Goal: Task Accomplishment & Management: Manage account settings

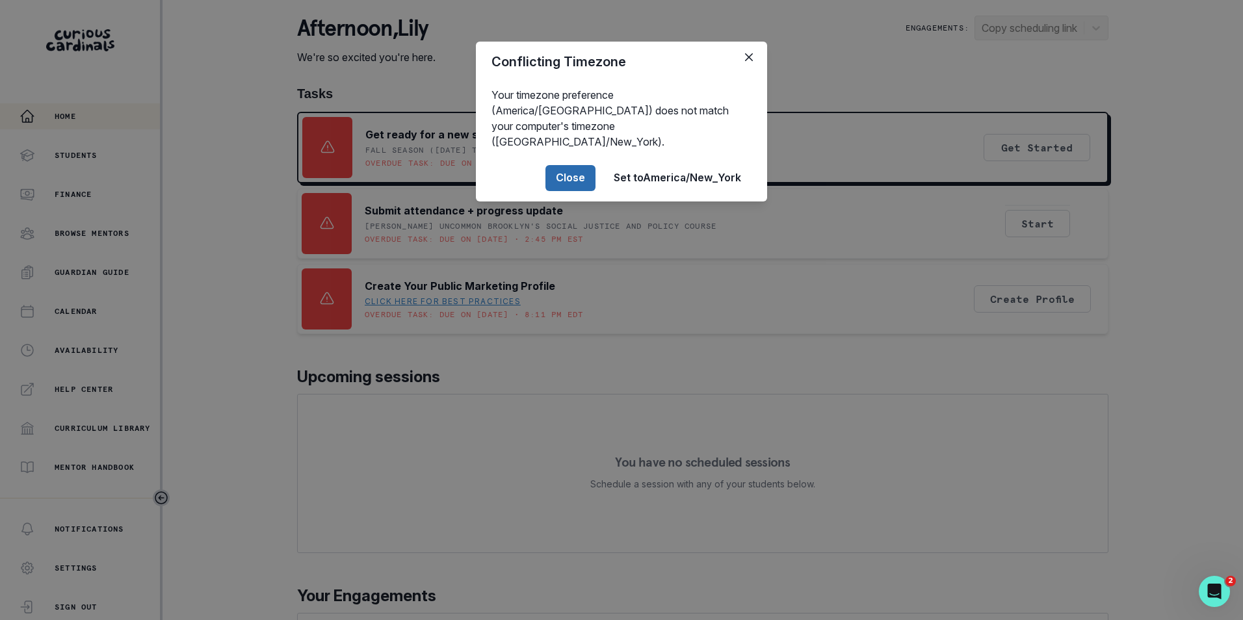
click at [573, 168] on button "Close" at bounding box center [570, 178] width 50 height 26
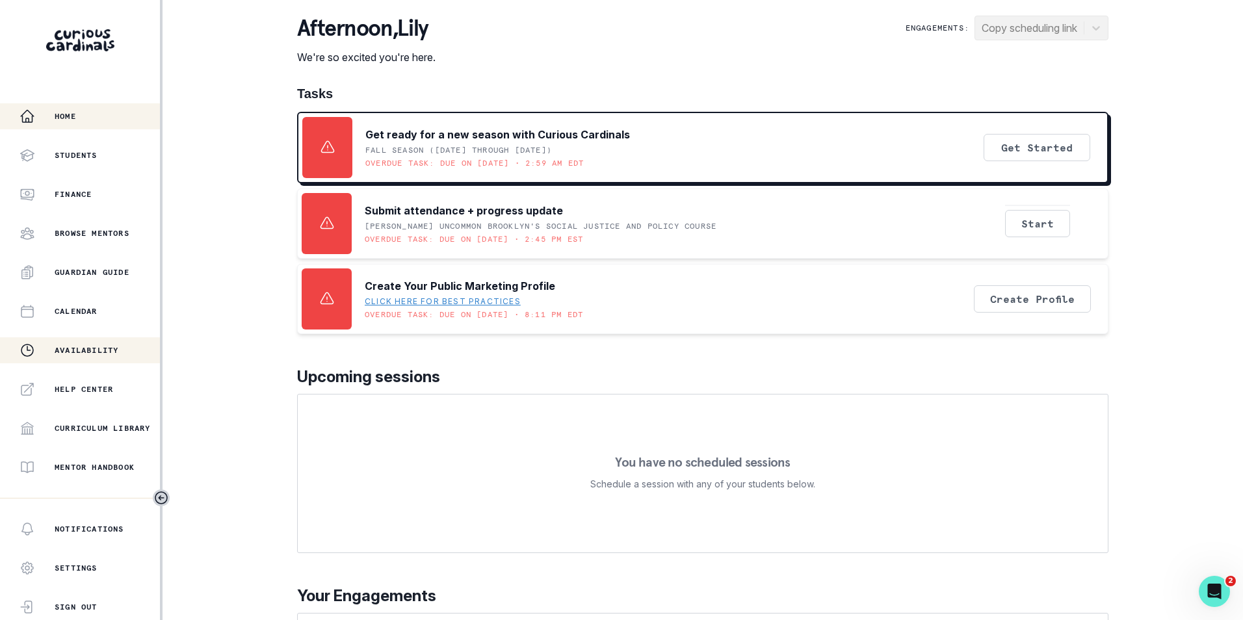
scroll to position [177, 0]
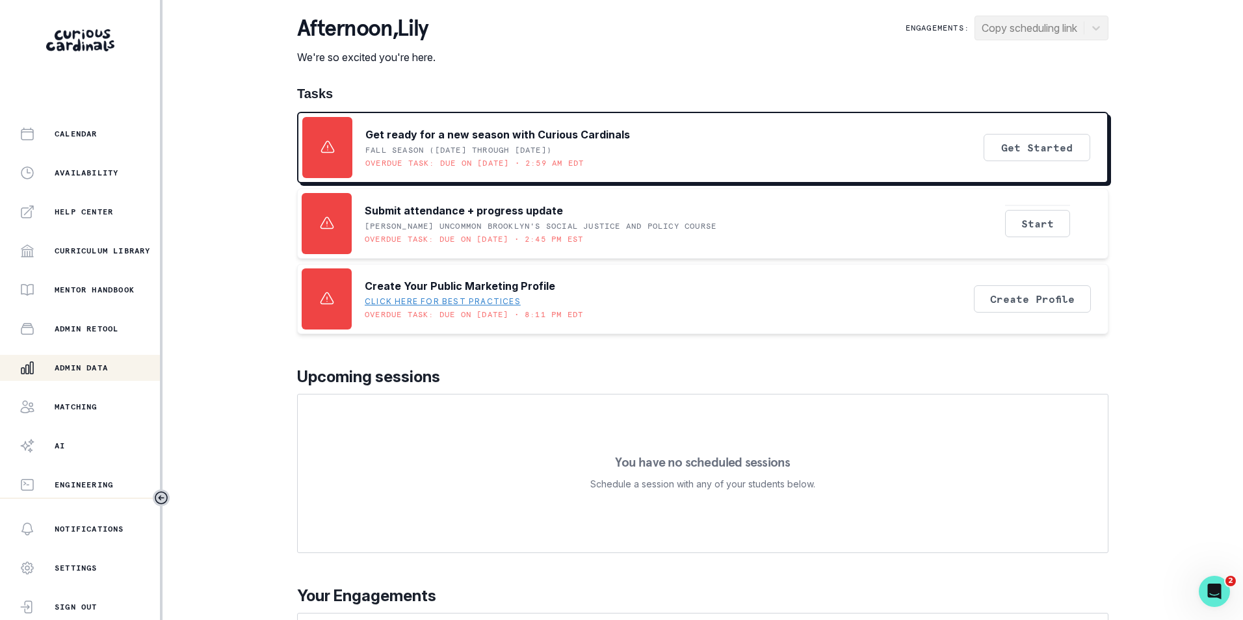
click at [101, 362] on div "Admin Data" at bounding box center [90, 368] width 140 height 16
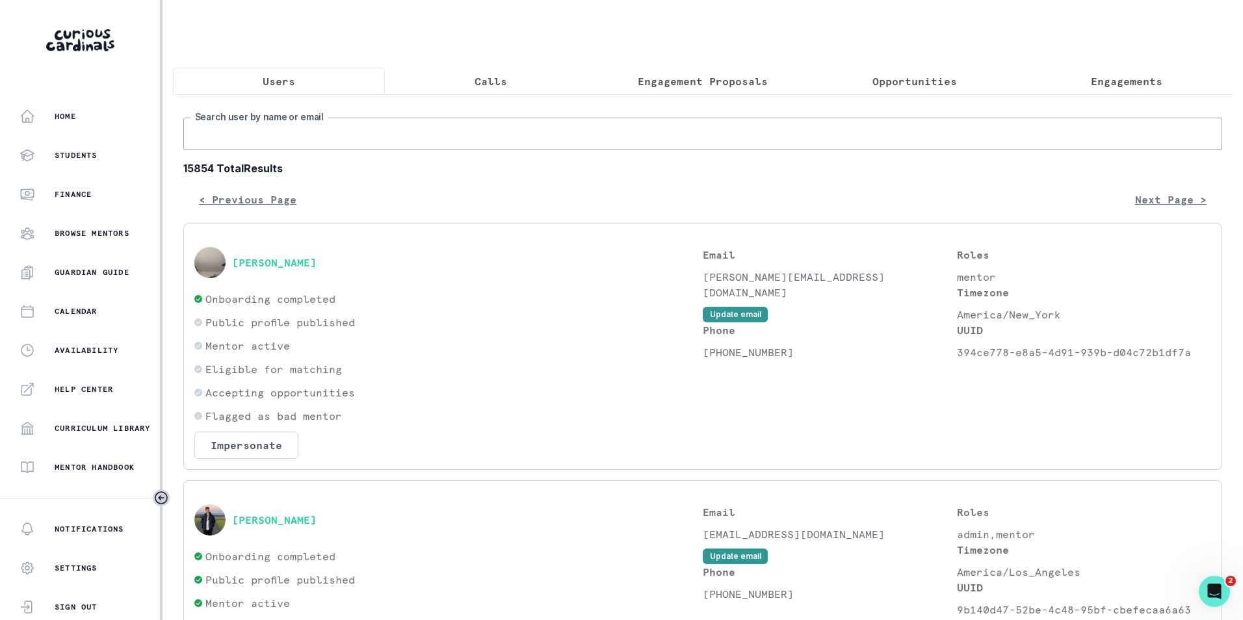
click at [432, 146] on input "Search user by name or email" at bounding box center [702, 134] width 1039 height 33
paste input "[PERSON_NAME]"
type input "[PERSON_NAME]"
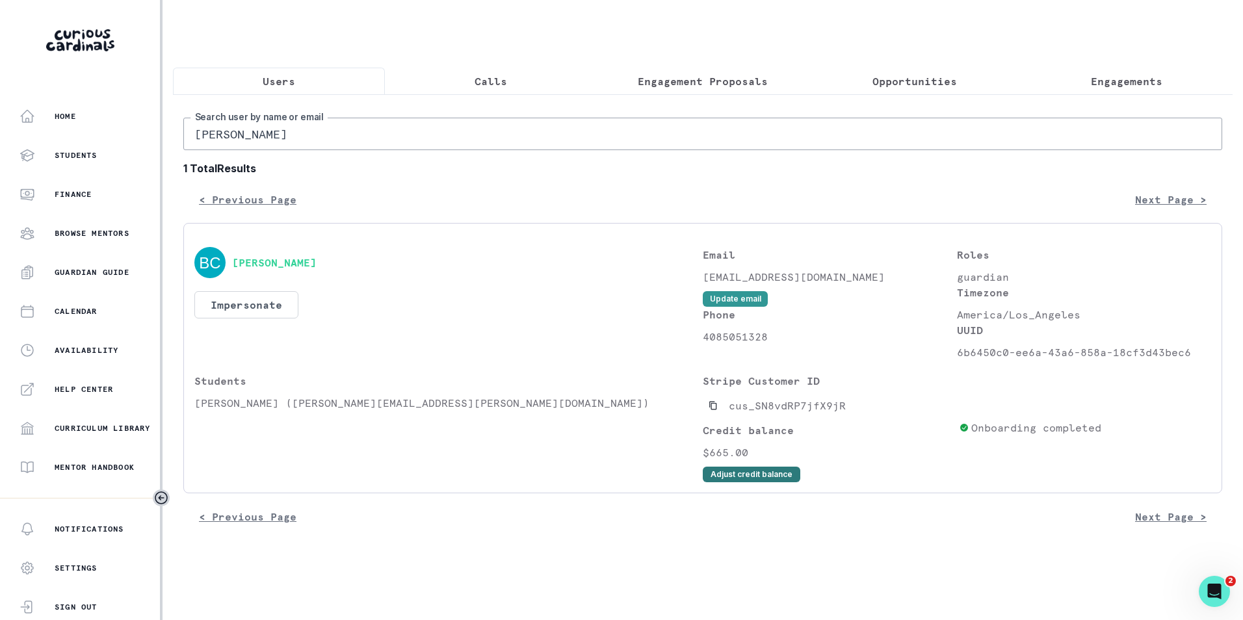
click at [755, 482] on button "Adjust credit balance" at bounding box center [752, 475] width 98 height 16
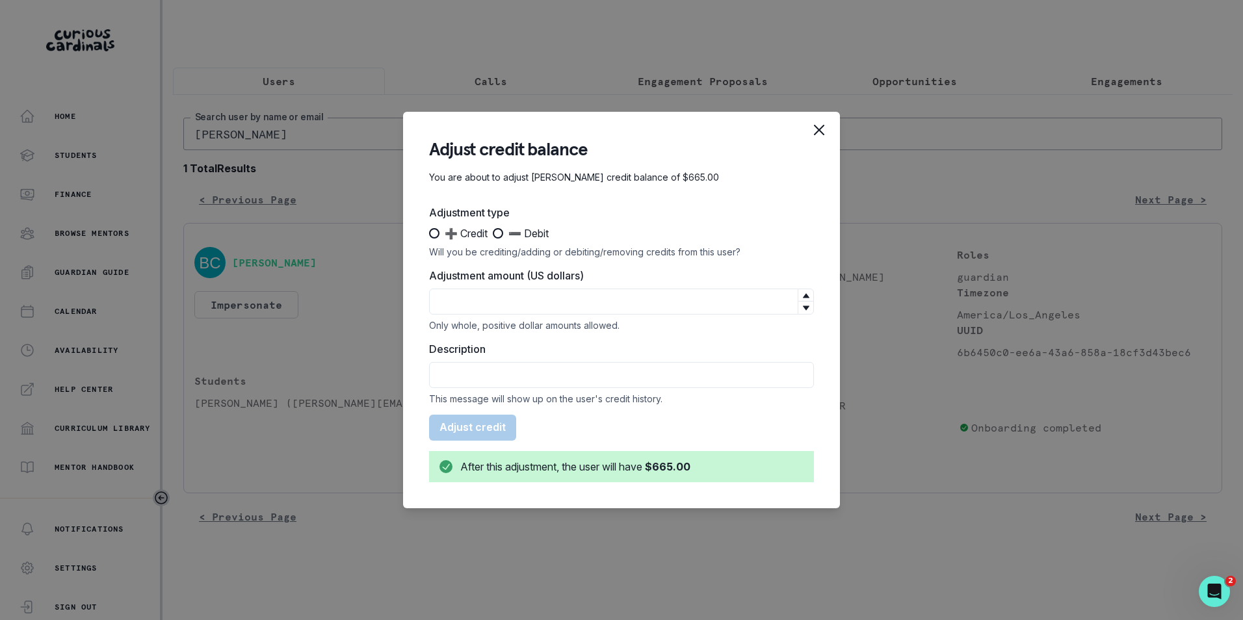
click at [503, 233] on span at bounding box center [498, 233] width 10 height 10
click at [493, 233] on input "➖ Debit" at bounding box center [492, 233] width 1 height 1
radio input "true"
click at [506, 302] on input "Adjustment amount (US dollars)" at bounding box center [621, 302] width 385 height 26
type input "380"
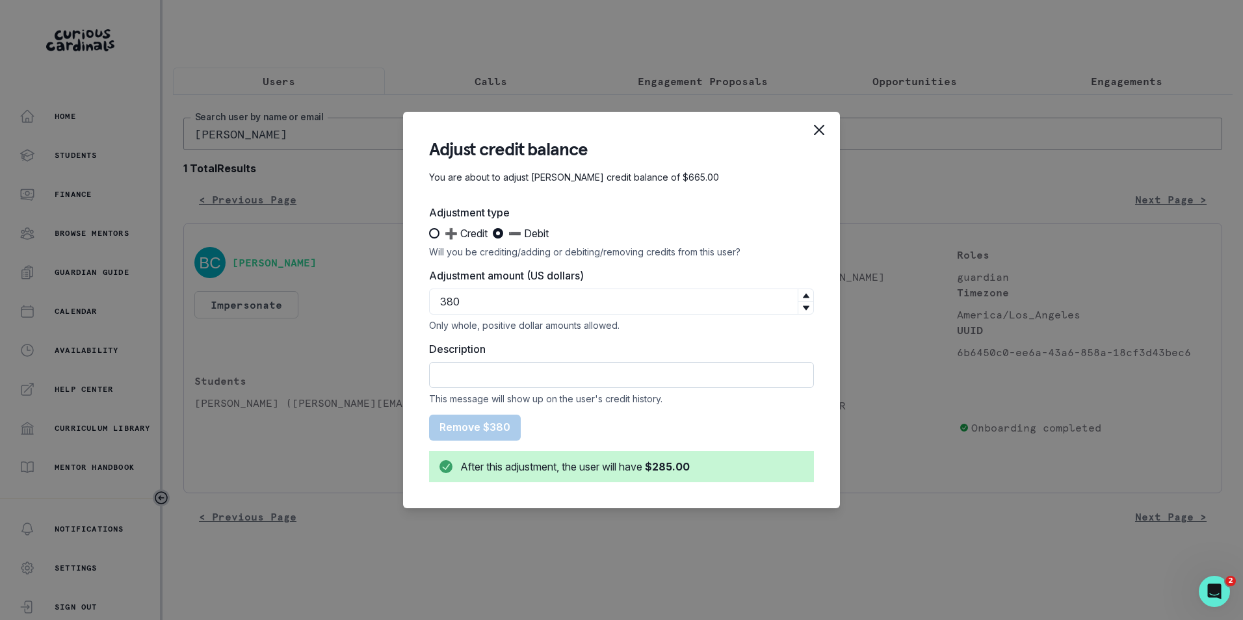
click at [496, 367] on input "Description" at bounding box center [621, 375] width 385 height 26
type input "Refund was issued for August"
click at [497, 426] on button "Remove $380" at bounding box center [475, 428] width 92 height 26
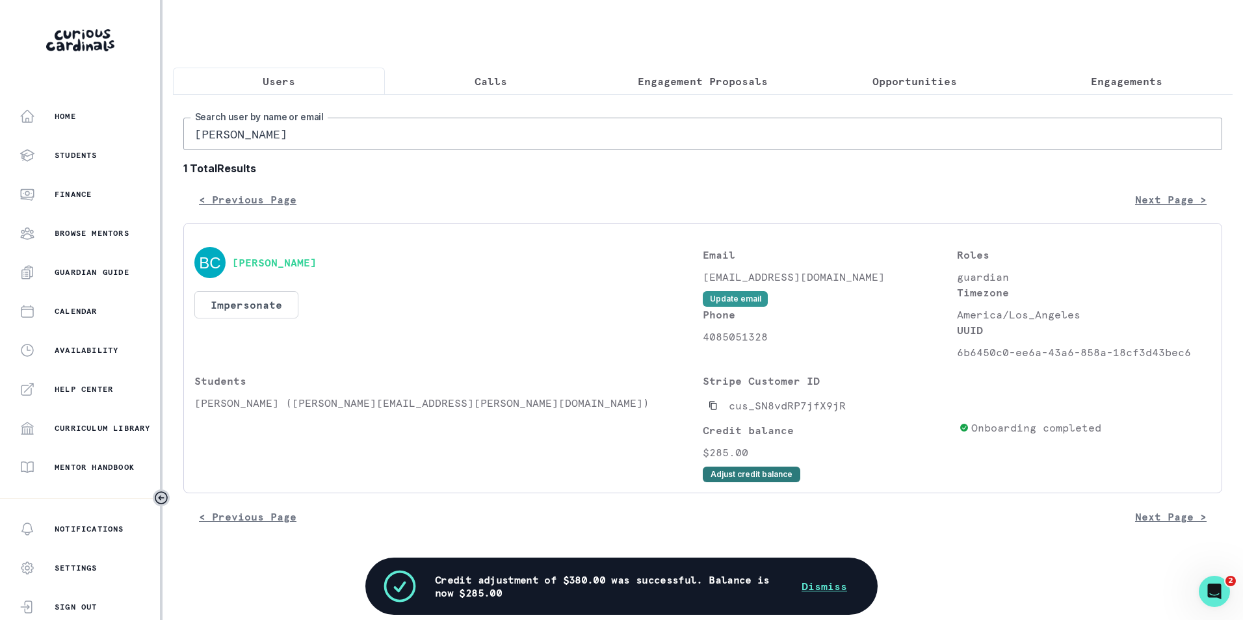
click at [739, 481] on button "Adjust credit balance" at bounding box center [752, 475] width 98 height 16
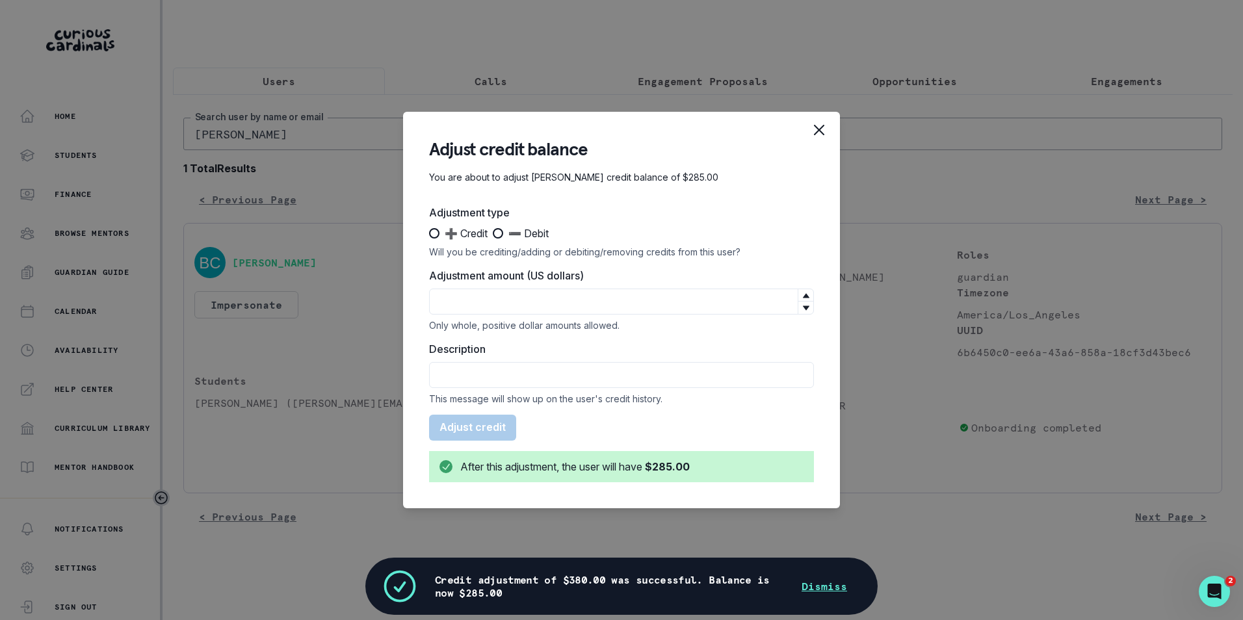
click at [503, 228] on span at bounding box center [498, 233] width 10 height 10
click at [493, 233] on input "➖ Debit" at bounding box center [492, 233] width 1 height 1
radio input "true"
click at [530, 304] on input "Adjustment amount (US dollars)" at bounding box center [621, 302] width 385 height 26
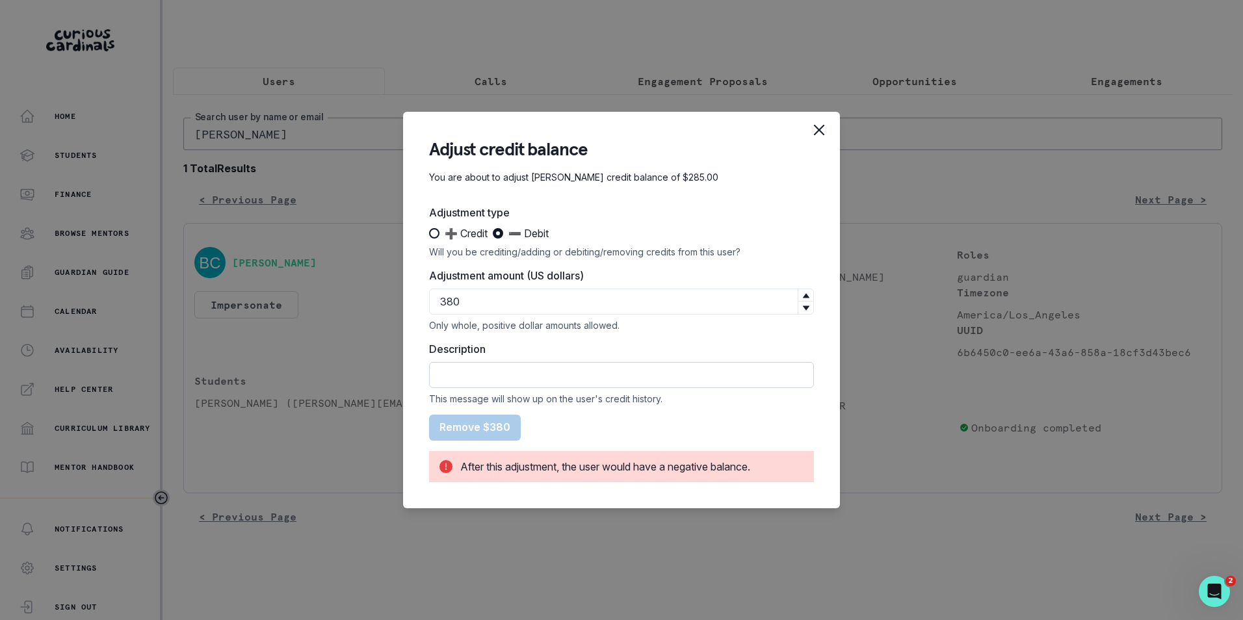
type input "380"
click at [518, 367] on input "Description" at bounding box center [621, 375] width 385 height 26
type input "Refund was issued for September"
click at [448, 304] on input "380" at bounding box center [621, 302] width 385 height 26
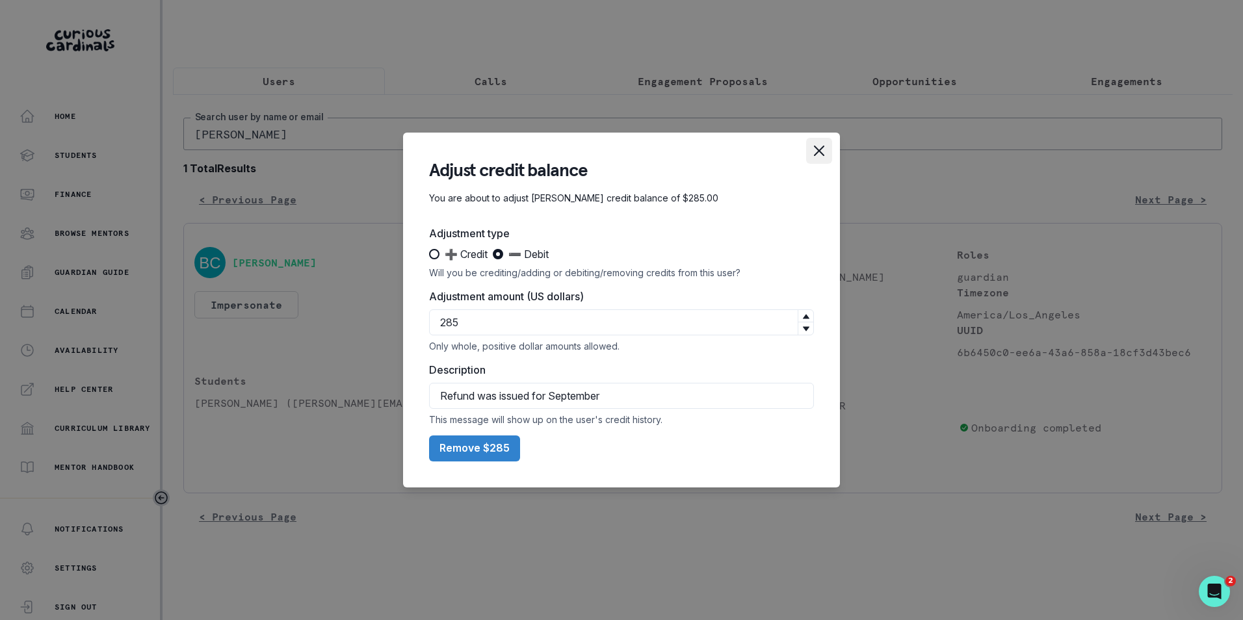
type input "285"
click at [822, 148] on icon "Close" at bounding box center [819, 151] width 10 height 10
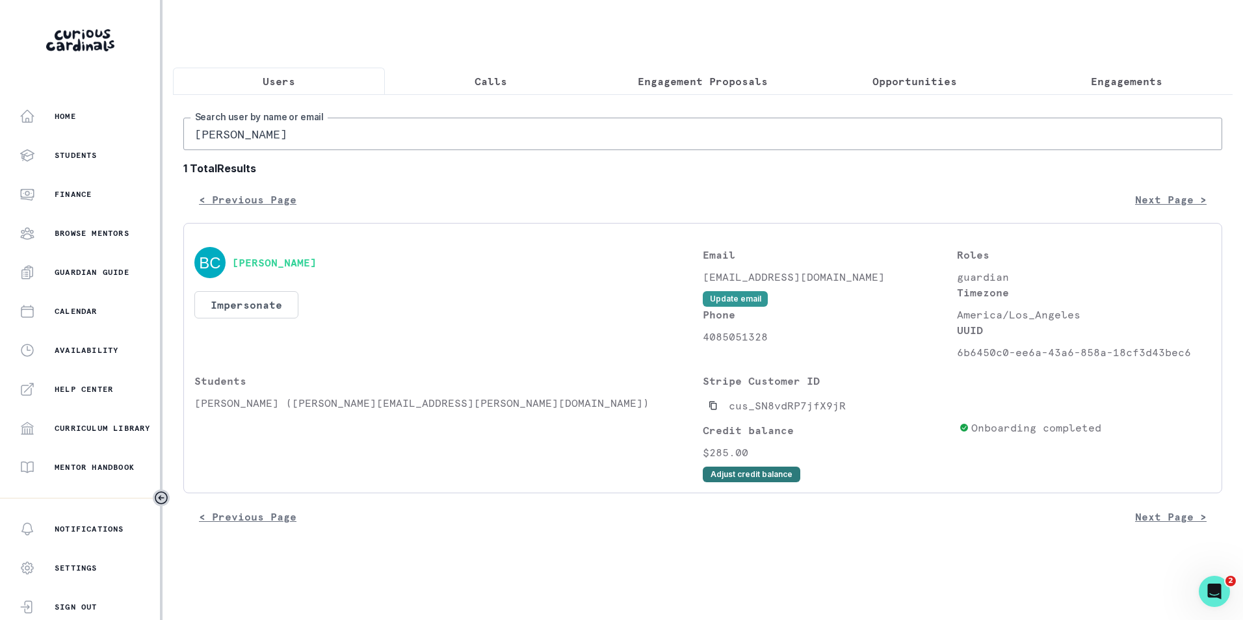
click at [776, 482] on button "Adjust credit balance" at bounding box center [752, 475] width 98 height 16
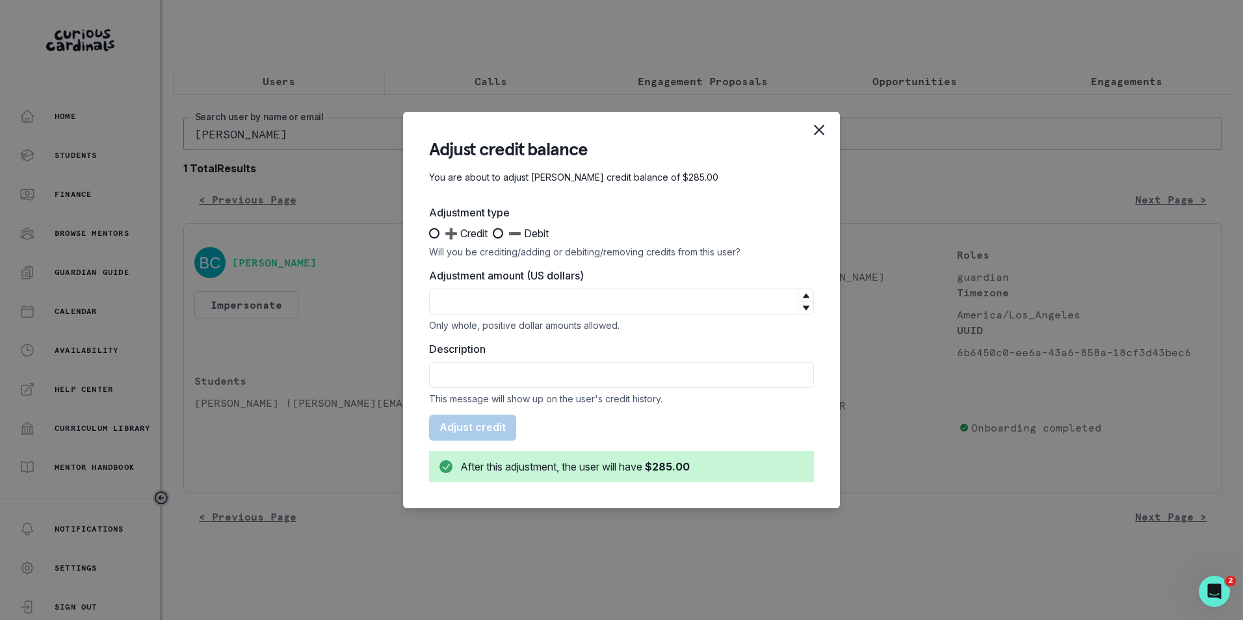
click at [500, 233] on span at bounding box center [498, 233] width 10 height 10
click at [493, 233] on input "➖ Debit" at bounding box center [492, 233] width 1 height 1
radio input "true"
click at [512, 303] on input "Adjustment amount (US dollars)" at bounding box center [621, 302] width 385 height 26
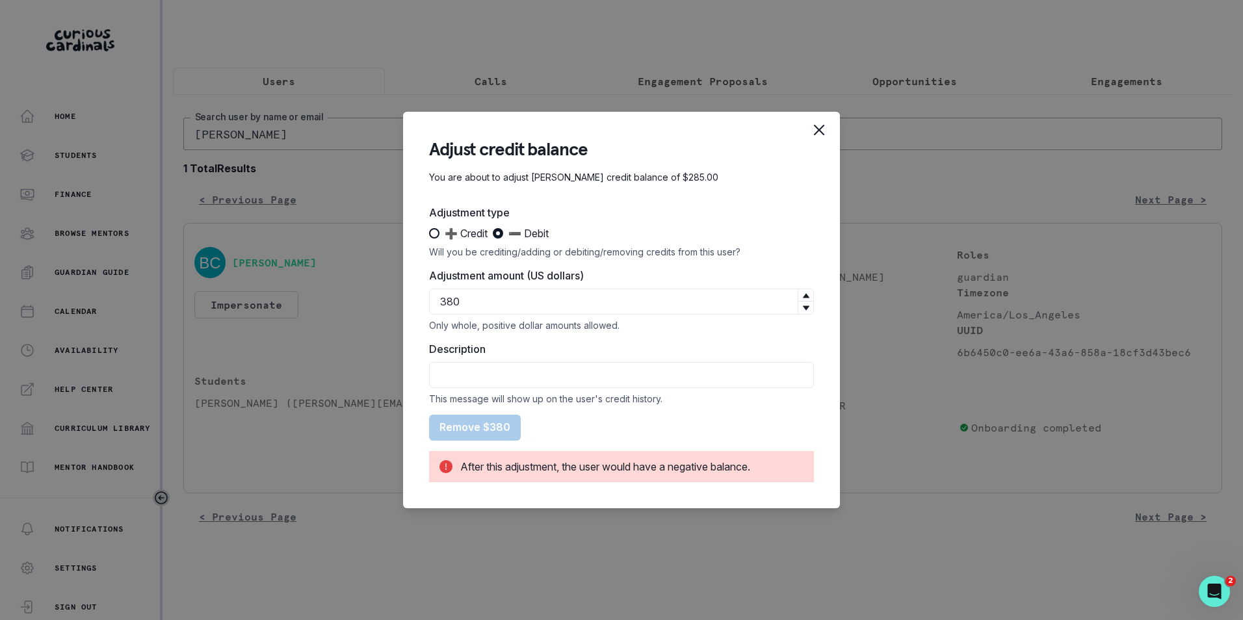
type input "380"
click at [819, 127] on icon "Close" at bounding box center [819, 130] width 10 height 10
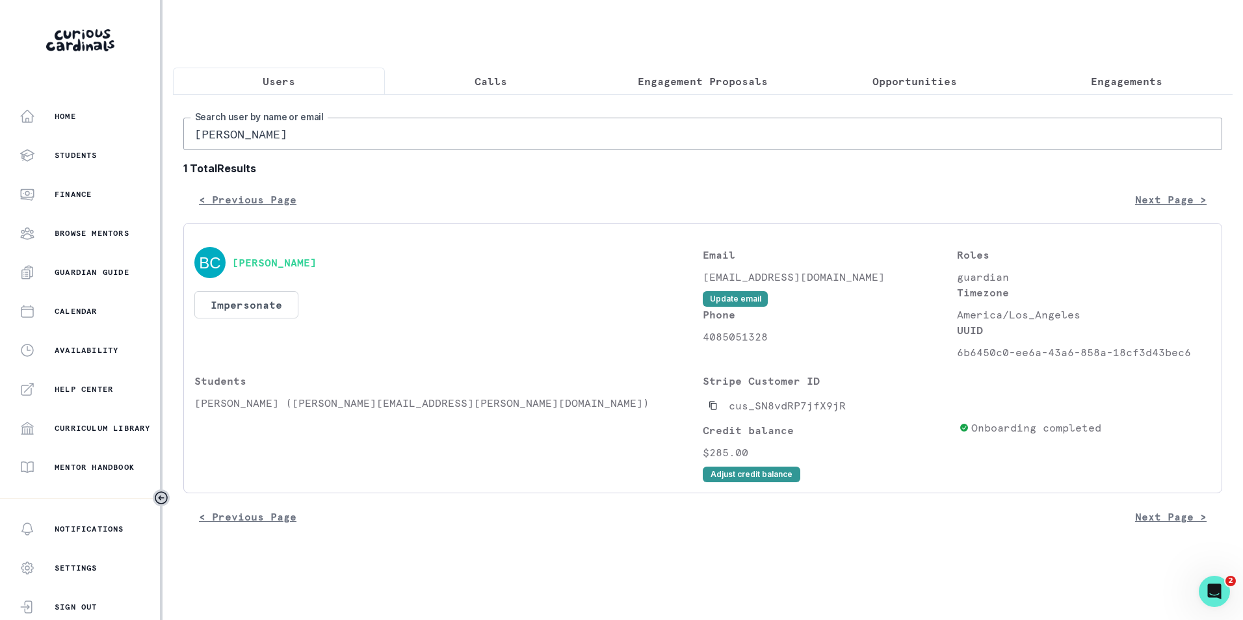
click at [536, 140] on input "[PERSON_NAME]" at bounding box center [702, 134] width 1039 height 33
paste input "[EMAIL_ADDRESS][DOMAIN_NAME]"
type input "[EMAIL_ADDRESS][DOMAIN_NAME]"
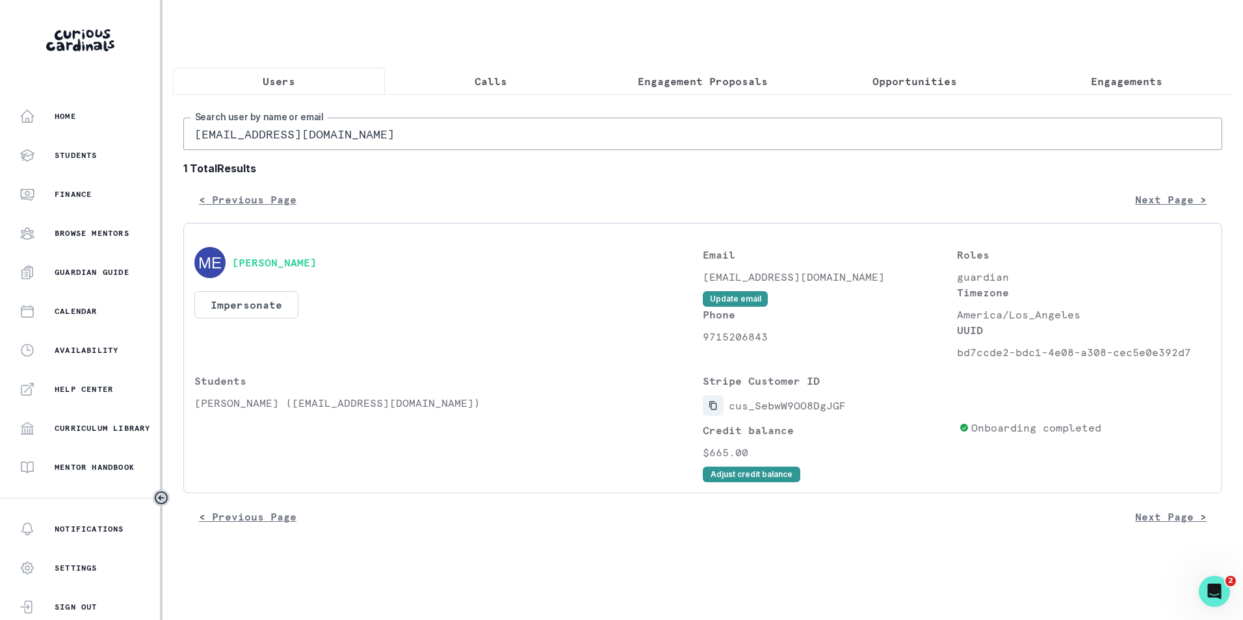
click at [713, 410] on icon "Copied to clipboard" at bounding box center [713, 405] width 9 height 9
drag, startPoint x: 959, startPoint y: 365, endPoint x: 1190, endPoint y: 365, distance: 231.5
click at [1190, 360] on p "bd7ccde2-bdc1-4e08-a308-cec5e0e392d7" at bounding box center [1084, 353] width 254 height 16
copy p "bd7ccde2-bdc1-4e08-a308-cec5e0e392d7"
click at [347, 142] on input "[EMAIL_ADDRESS][DOMAIN_NAME]" at bounding box center [702, 134] width 1039 height 33
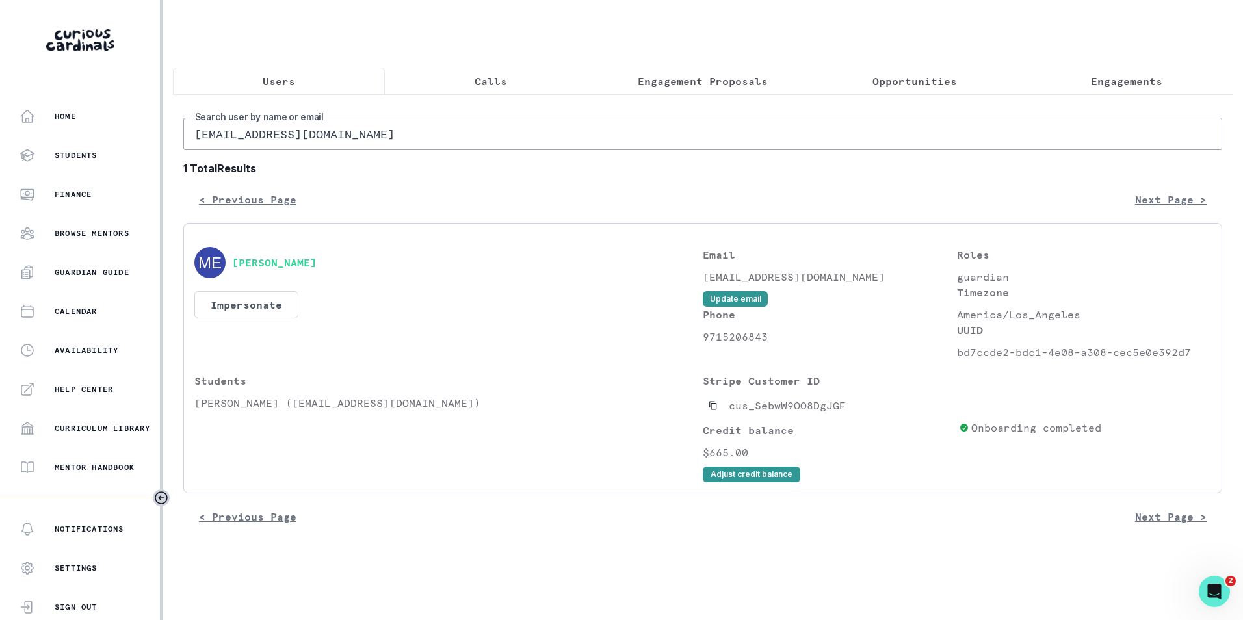
click at [347, 142] on input "[EMAIL_ADDRESS][DOMAIN_NAME]" at bounding box center [702, 134] width 1039 height 33
paste input "[PERSON_NAME]"
type input "[PERSON_NAME]"
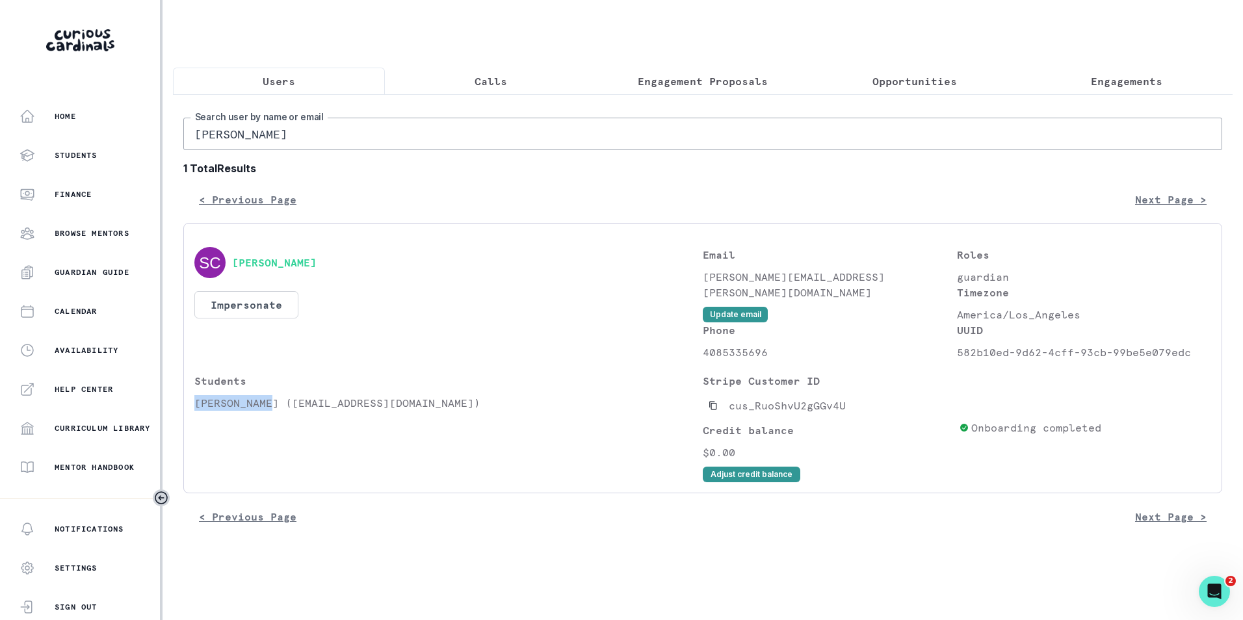
drag, startPoint x: 197, startPoint y: 413, endPoint x: 272, endPoint y: 413, distance: 75.4
click at [272, 411] on p "[PERSON_NAME] ([EMAIL_ADDRESS][DOMAIN_NAME])" at bounding box center [448, 403] width 508 height 16
copy p "[PERSON_NAME]"
click at [1129, 83] on p "Engagements" at bounding box center [1127, 81] width 72 height 16
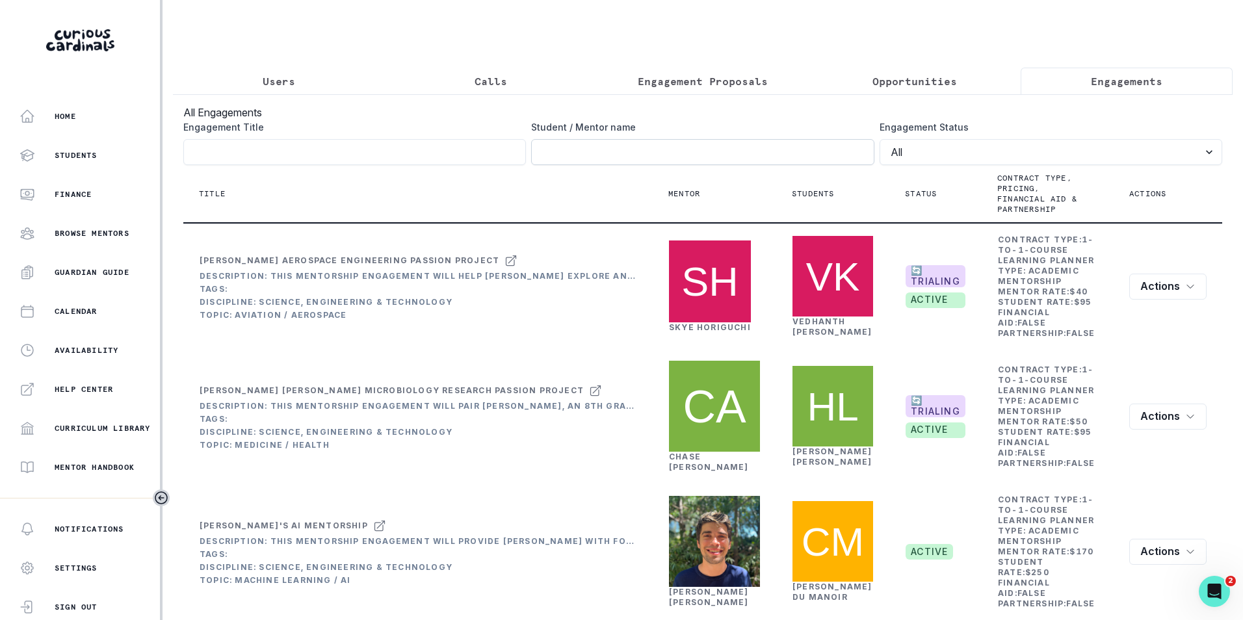
click at [666, 165] on input "Engagement Title" at bounding box center [702, 152] width 343 height 26
paste input "[PERSON_NAME]"
type input "[PERSON_NAME]"
click button "submit" at bounding box center [0, 0] width 0 height 0
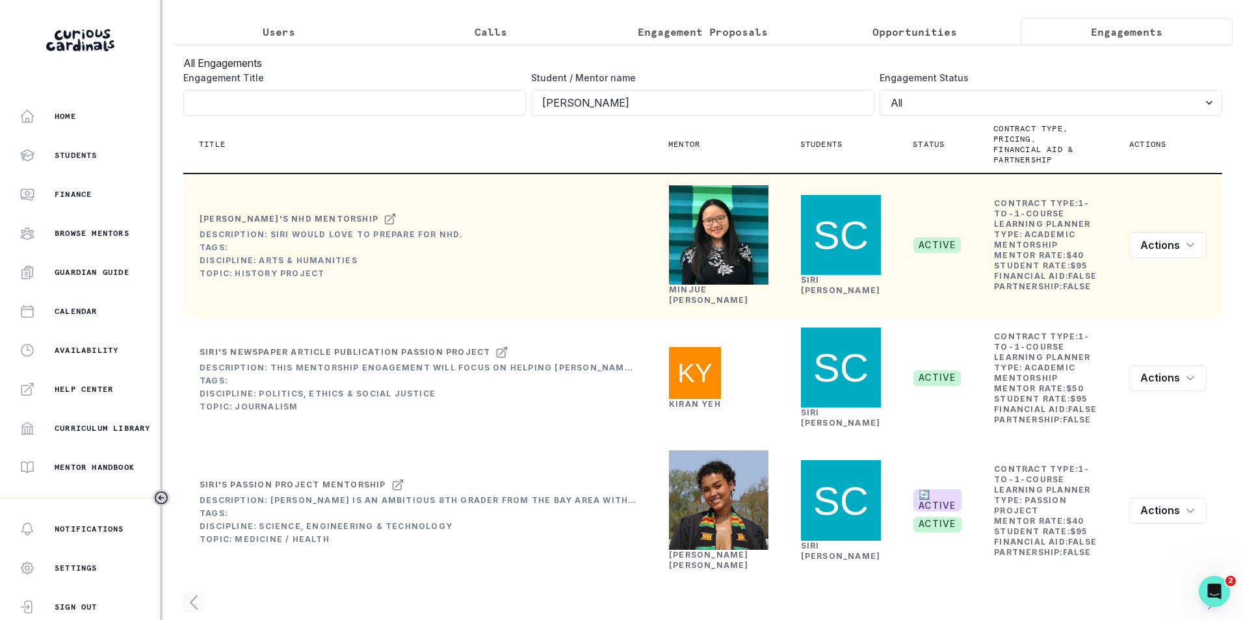
scroll to position [91, 0]
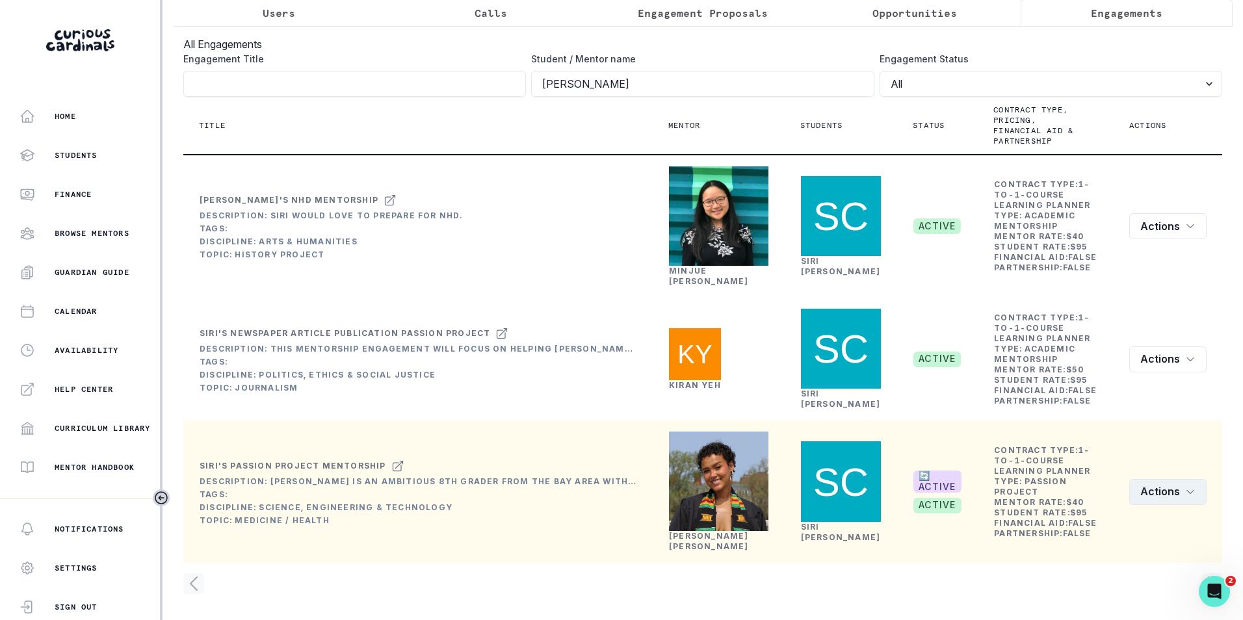
click at [1185, 487] on icon "row menu" at bounding box center [1190, 492] width 10 height 10
click at [1119, 371] on button "Edit" at bounding box center [1124, 371] width 144 height 21
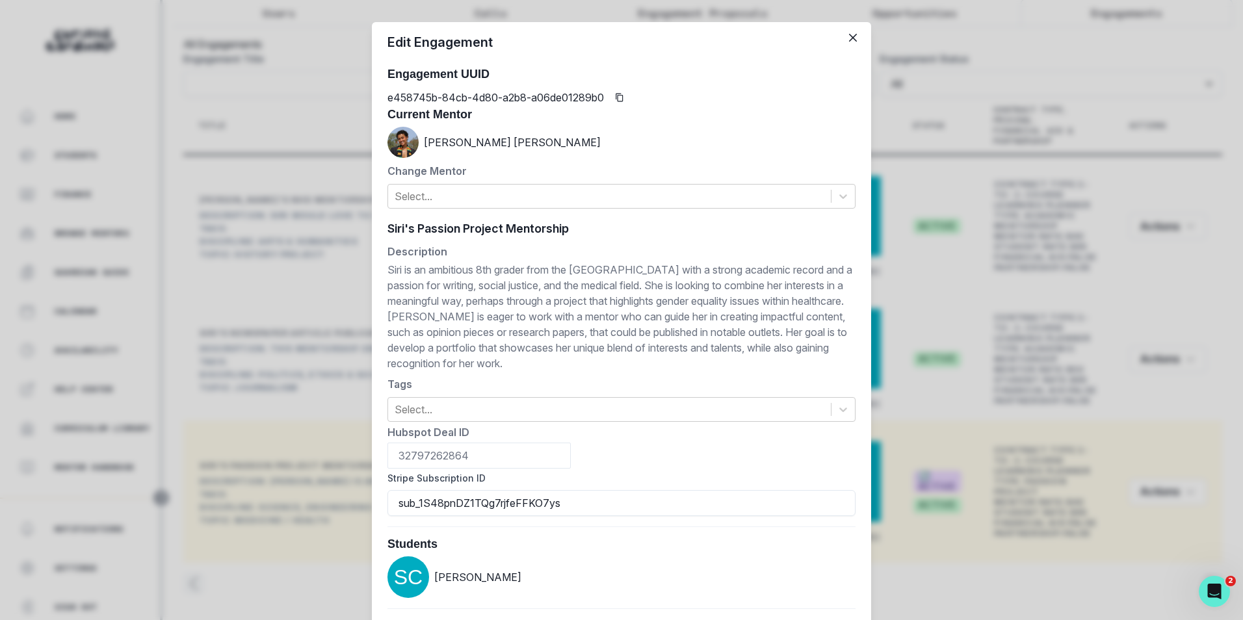
scroll to position [0, 0]
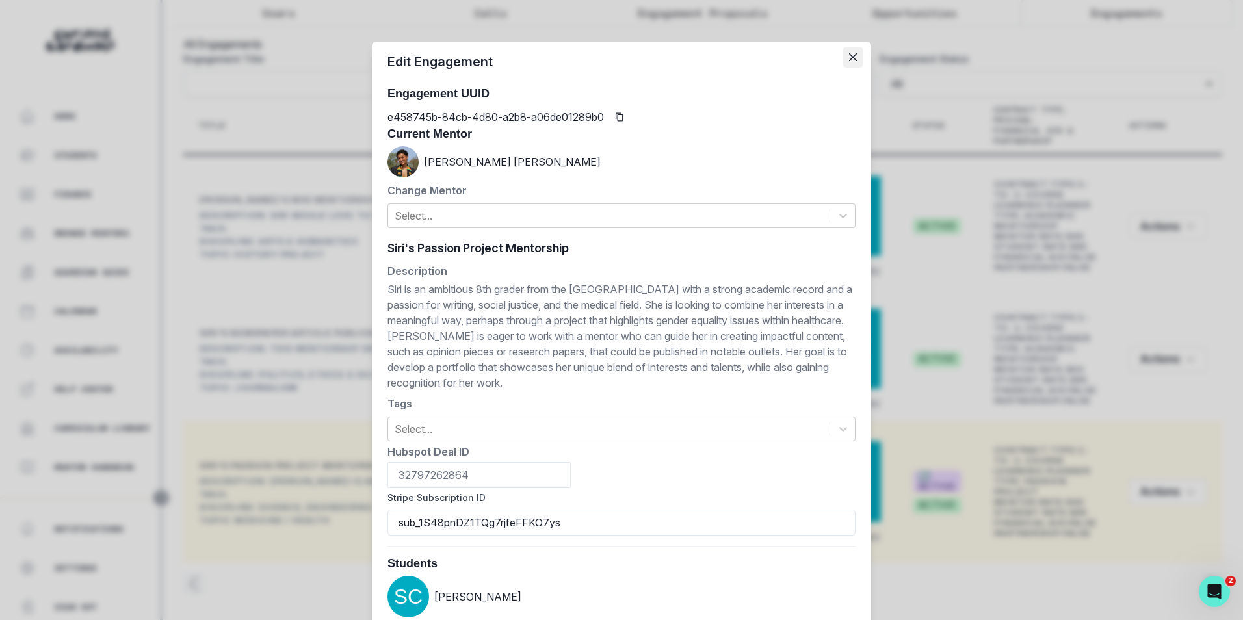
click at [851, 58] on icon "Close" at bounding box center [853, 57] width 8 height 8
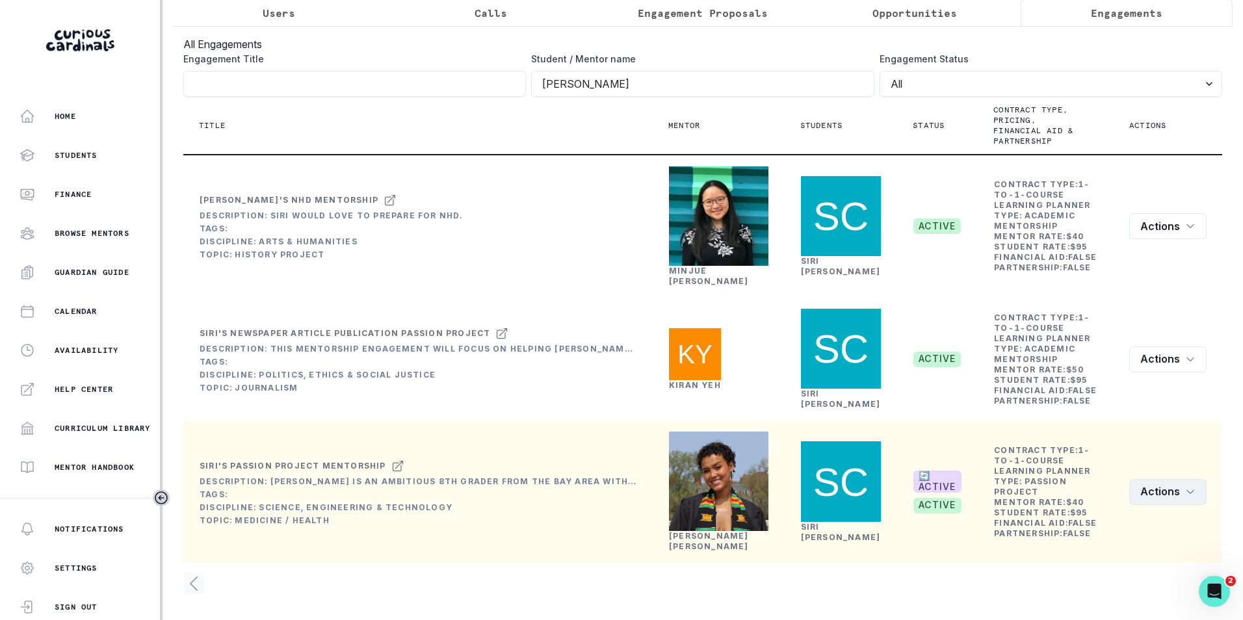
click at [1185, 492] on icon "row menu" at bounding box center [1190, 492] width 10 height 10
click at [1110, 374] on button "Edit" at bounding box center [1124, 371] width 144 height 21
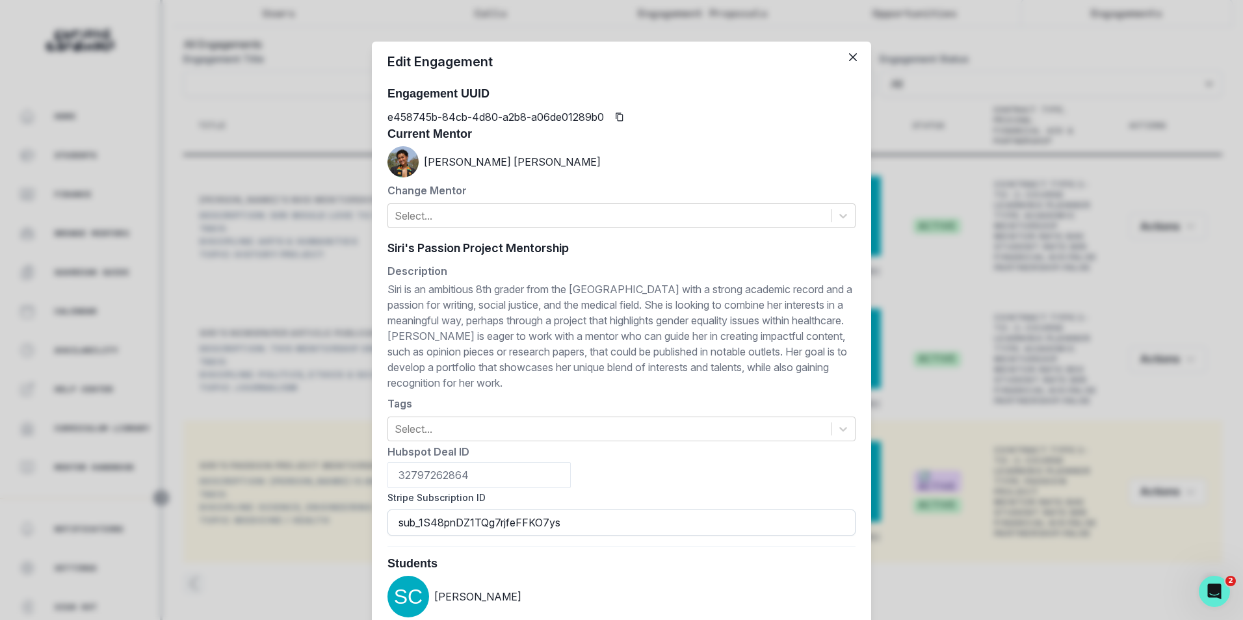
click at [538, 525] on input "sub_1S48pnDZ1TQg7rjfeFFKO7ys" at bounding box center [621, 523] width 468 height 26
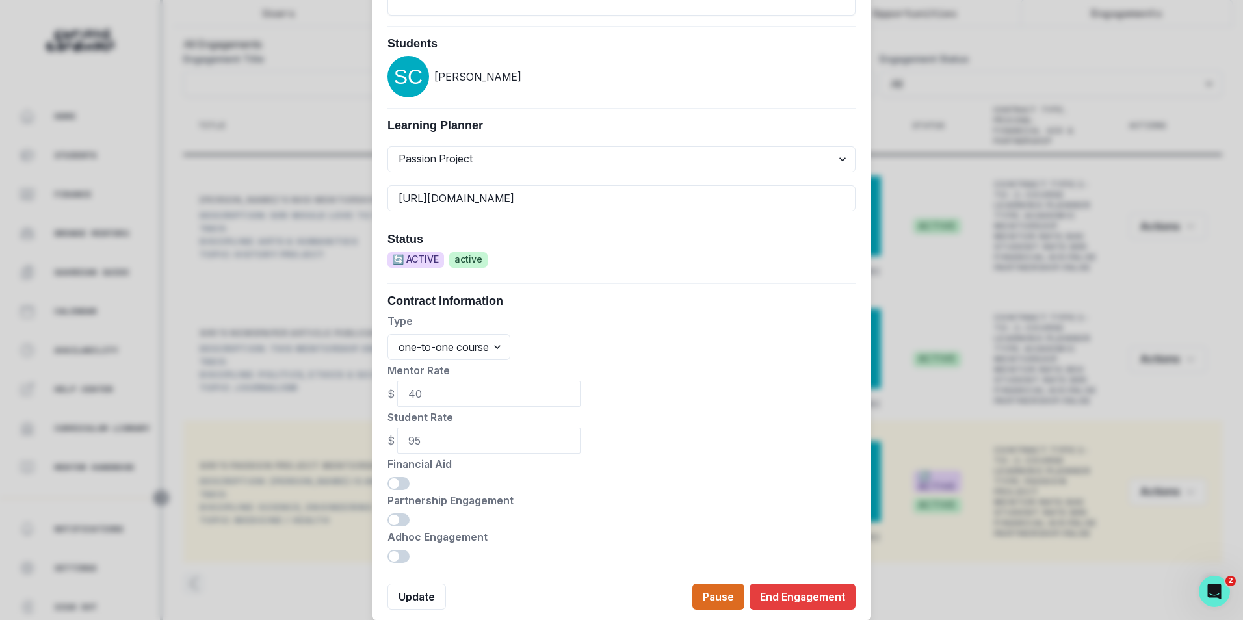
scroll to position [562, 0]
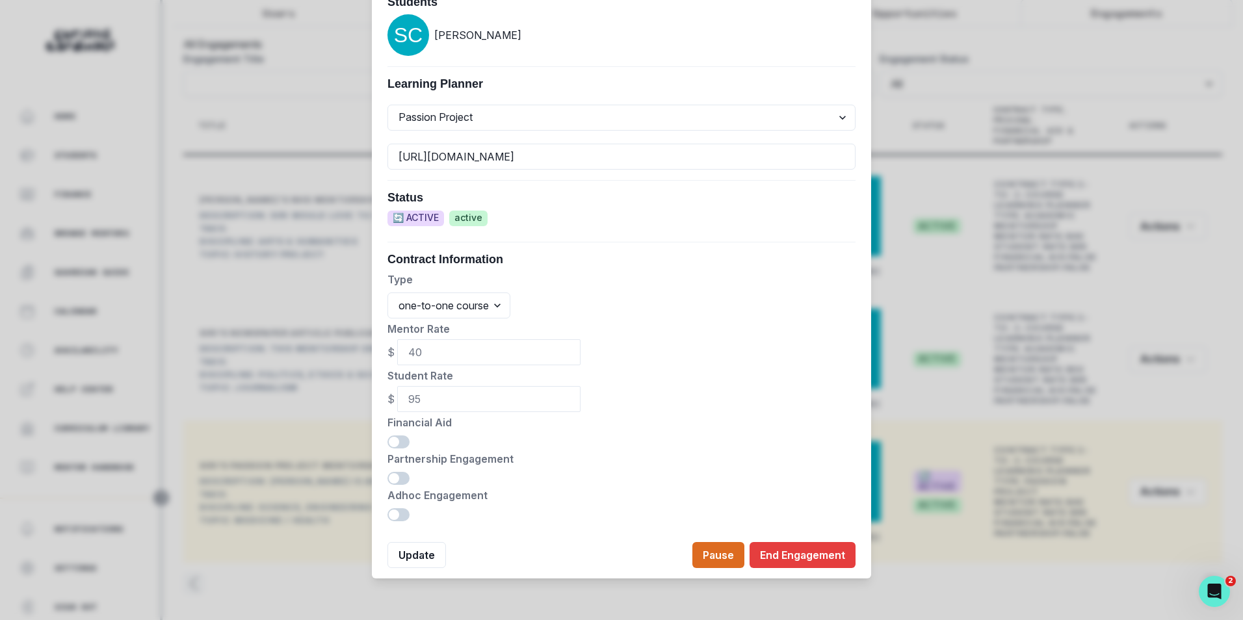
drag, startPoint x: 399, startPoint y: 513, endPoint x: 406, endPoint y: 512, distance: 7.2
click at [399, 514] on span at bounding box center [398, 514] width 22 height 13
click at [387, 508] on input "checkbox" at bounding box center [387, 508] width 1 height 1
checkbox input "true"
click at [408, 558] on button "Update" at bounding box center [416, 555] width 59 height 26
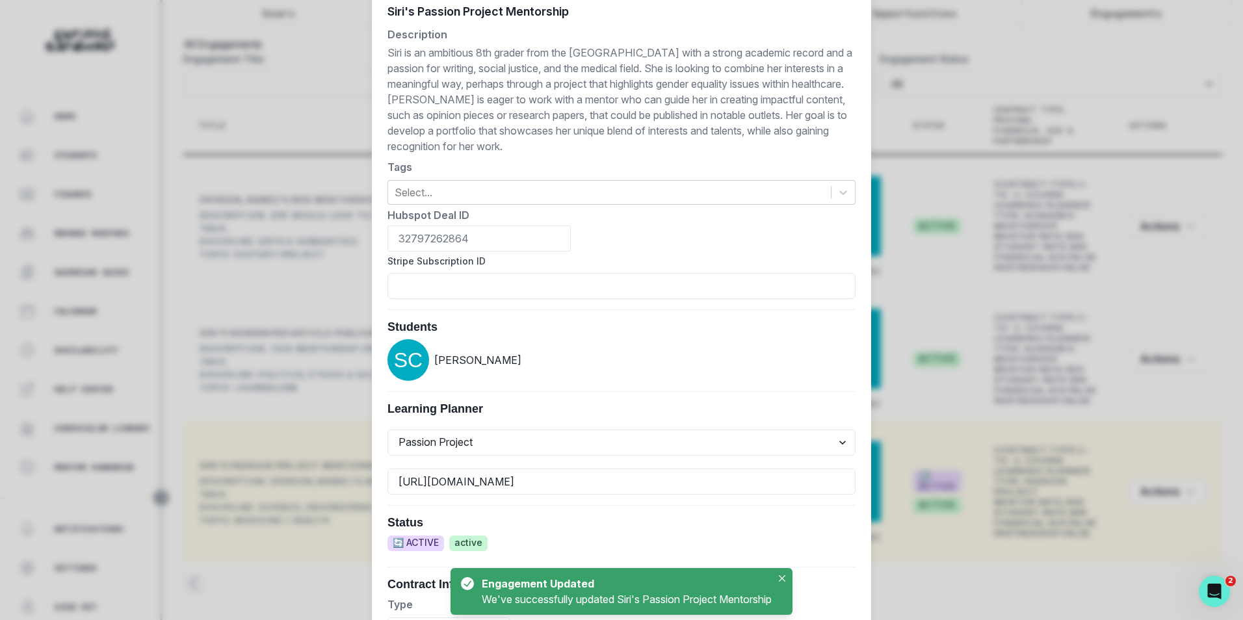
scroll to position [0, 0]
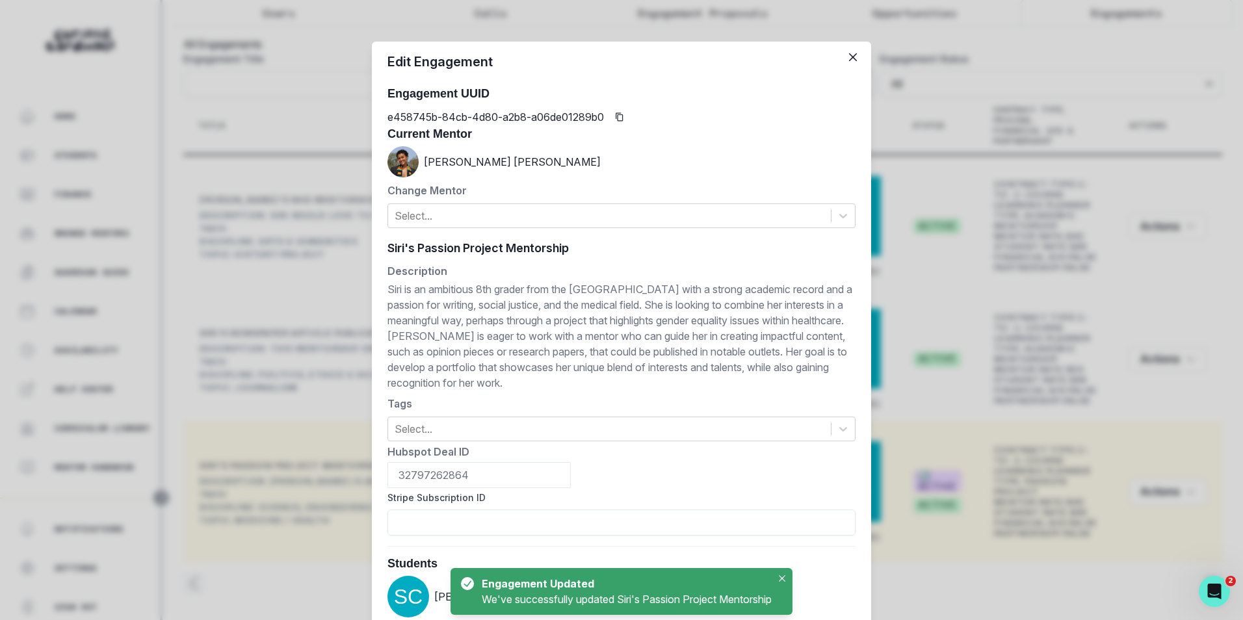
click at [849, 59] on icon "Close" at bounding box center [853, 57] width 8 height 8
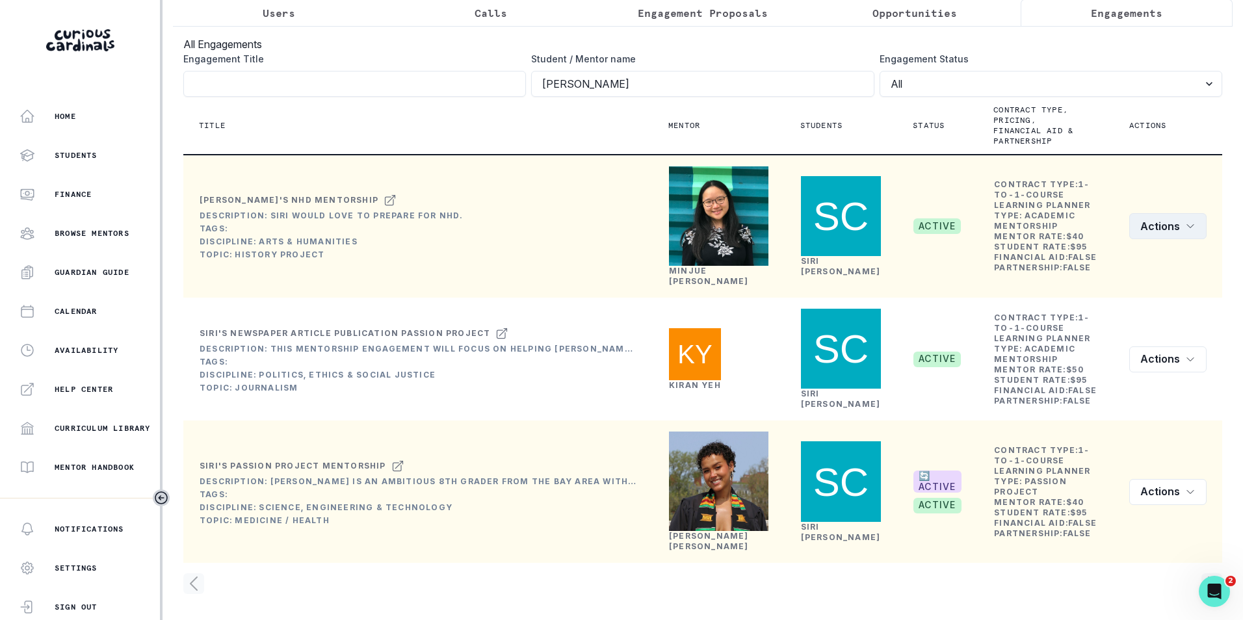
click at [1185, 221] on icon "row menu" at bounding box center [1190, 226] width 10 height 10
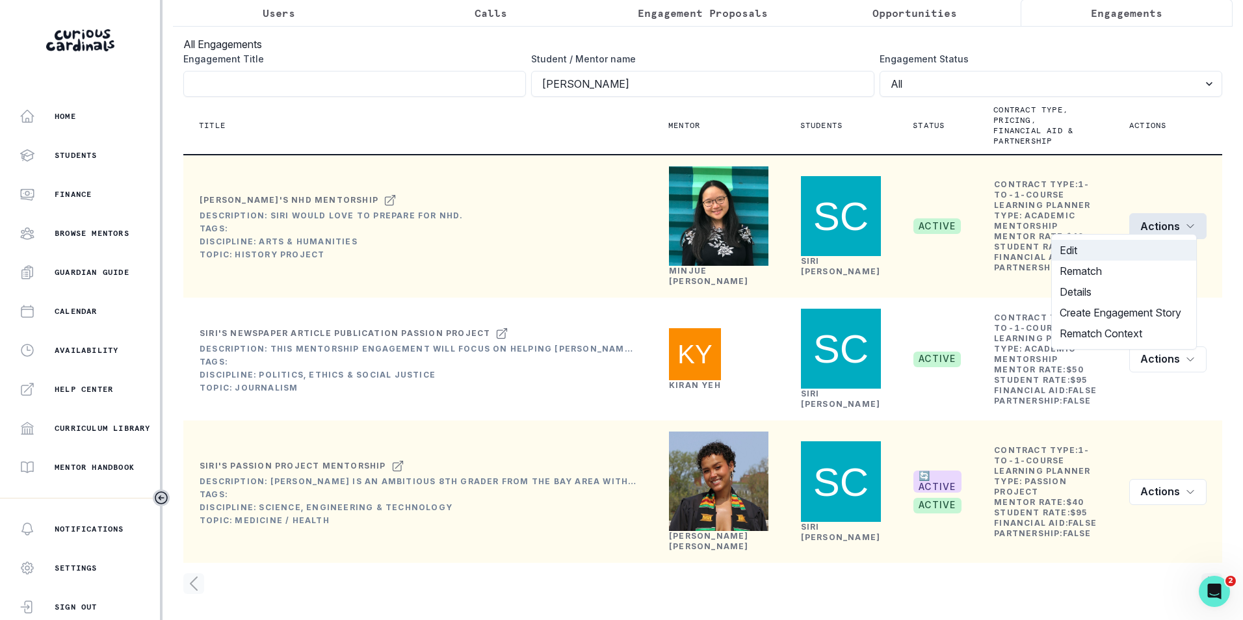
click at [1136, 254] on button "Edit" at bounding box center [1124, 250] width 144 height 21
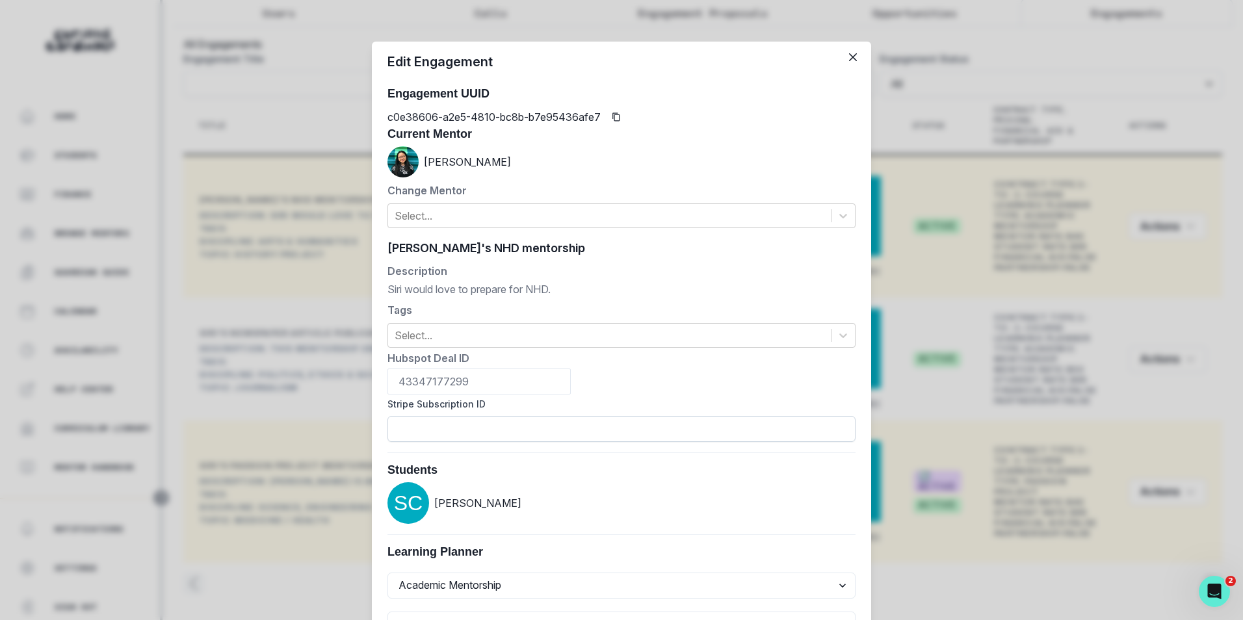
click at [536, 438] on input "Stripe Subscription ID" at bounding box center [621, 429] width 468 height 26
paste input "sub_1S48pnDZ1TQg7rjfeFFKO7ys"
type input "sub_1S48pnDZ1TQg7rjfeFFKO7ys"
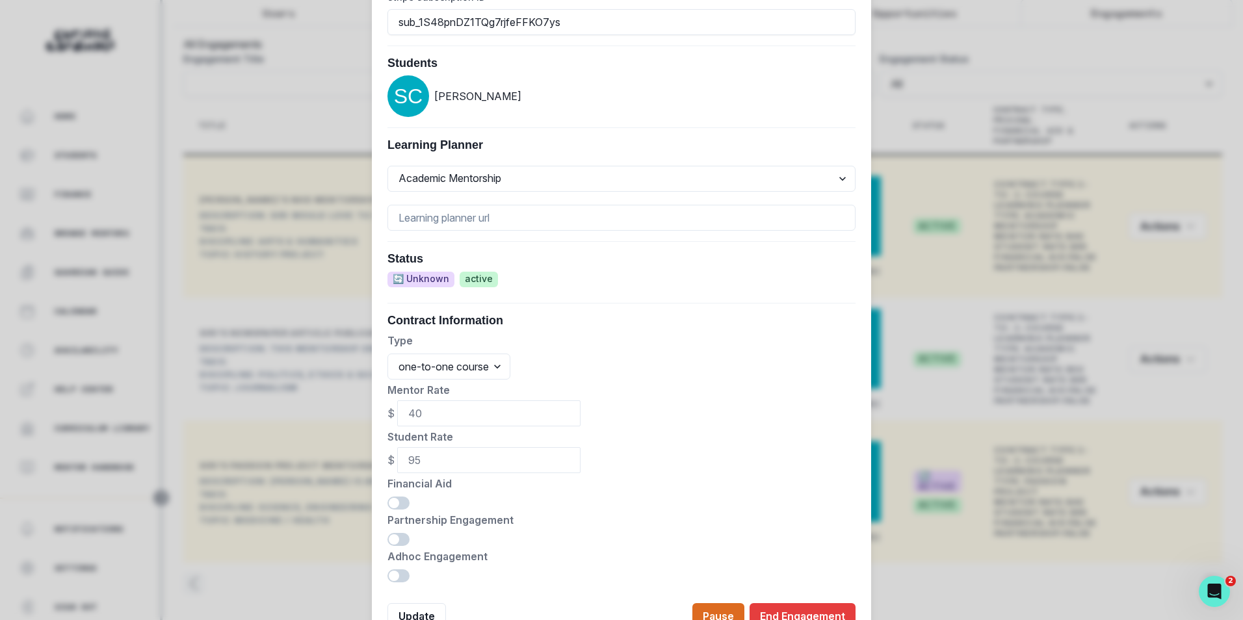
scroll to position [468, 0]
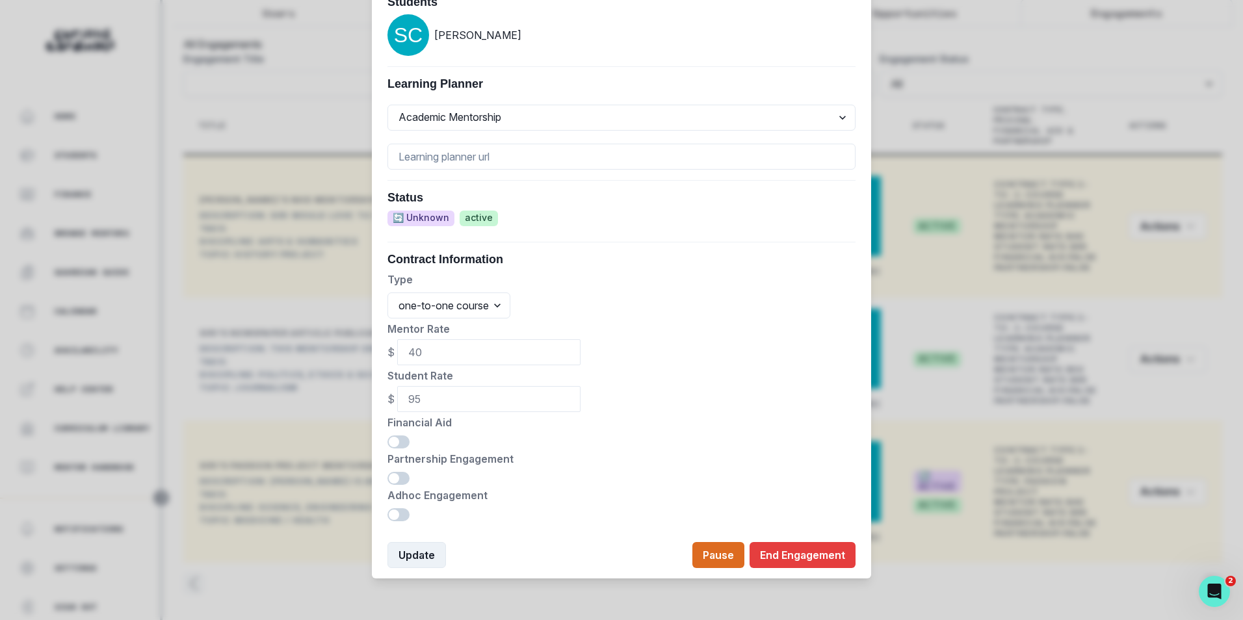
click at [419, 549] on button "Update" at bounding box center [416, 555] width 59 height 26
